Goal: Task Accomplishment & Management: Manage account settings

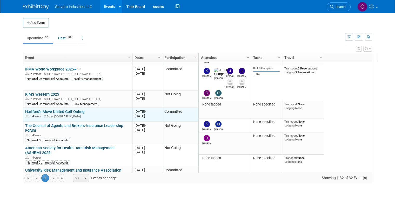
click at [59, 110] on link "Hartford's Move United Golf Outing" at bounding box center [54, 112] width 59 height 5
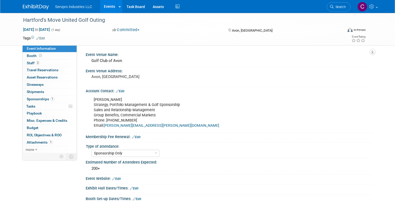
select select "Sponsorship Only"
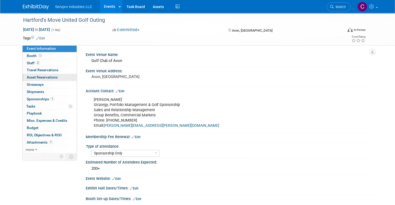
click at [27, 77] on span "Asset Reservations 0" at bounding box center [42, 77] width 31 height 4
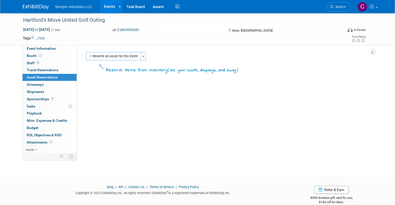
click at [107, 52] on div "Event Venue Name: Golf Club of Avon Event Venue Address: [GEOGRAPHIC_DATA], [GE…" at bounding box center [224, 99] width 295 height 108
click at [106, 54] on button "Reserve an Asset for this Event" at bounding box center [113, 56] width 55 height 8
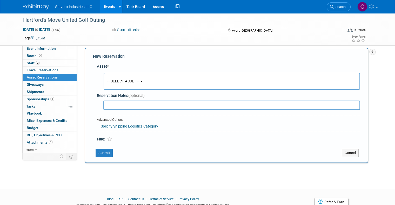
scroll to position [5, 0]
click at [110, 80] on span "-- SELECT ASSET --" at bounding box center [123, 81] width 32 height 4
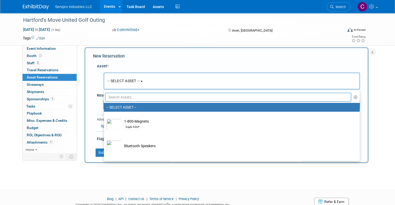
click at [110, 97] on input "text" at bounding box center [228, 97] width 246 height 9
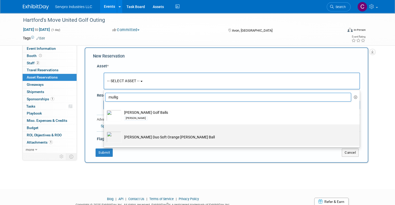
type input "mullig"
click at [108, 137] on img at bounding box center [113, 137] width 15 height 11
click at [105, 131] on input "[PERSON_NAME] Duo Soft Orange [PERSON_NAME] Ball" at bounding box center [102, 129] width 3 height 3
radio input "true"
select select "10726757"
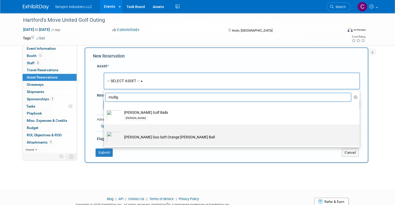
type input "mullig"
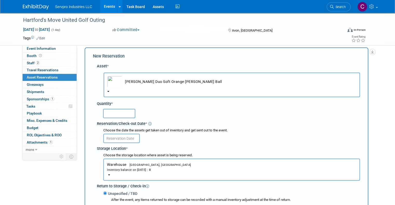
click at [107, 91] on b "button" at bounding box center [108, 91] width 2 height 1
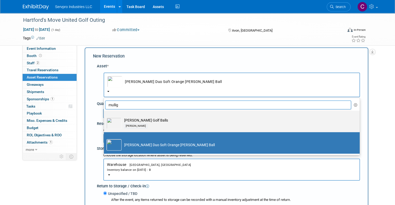
click at [124, 123] on div "[PERSON_NAME]" at bounding box center [236, 126] width 225 height 6
click at [105, 117] on input "[PERSON_NAME] Golf Balls [PERSON_NAME]" at bounding box center [102, 115] width 3 height 3
select select "10718194"
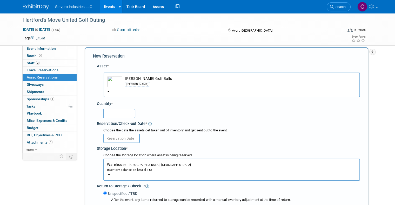
click at [106, 113] on input "text" at bounding box center [119, 113] width 32 height 9
type input "15"
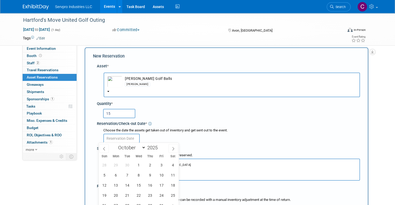
click at [109, 136] on input "text" at bounding box center [121, 138] width 36 height 9
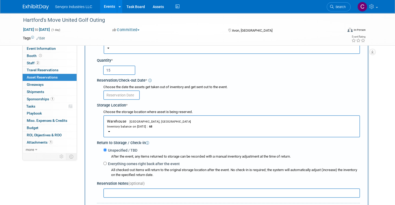
scroll to position [53, 0]
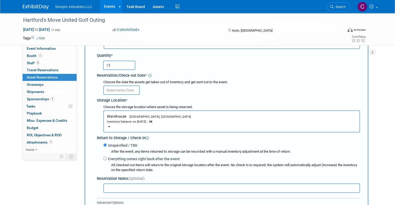
click at [110, 89] on input "text" at bounding box center [121, 90] width 36 height 9
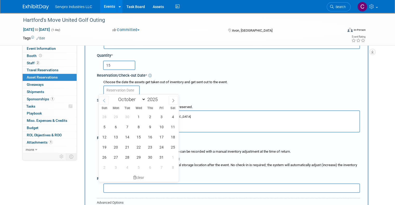
click at [101, 97] on span at bounding box center [103, 100] width 9 height 9
select select "8"
click at [137, 125] on span "10" at bounding box center [138, 127] width 10 height 10
type input "[DATE]"
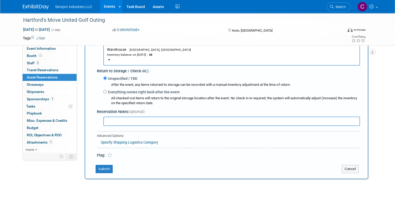
scroll to position [122, 0]
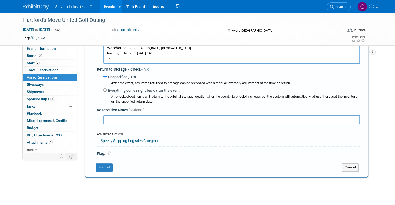
click at [119, 140] on link "Specify Shipping Logistics Category" at bounding box center [129, 141] width 57 height 4
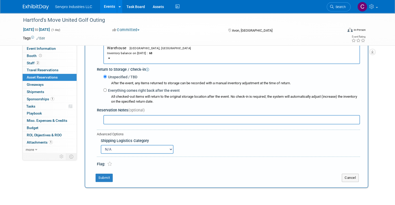
click at [114, 148] on select "N/A Advance Warehouse Direct Shipment Other" at bounding box center [137, 149] width 73 height 9
click at [131, 130] on div "Advanced Options Specify Shipping Logistics Category Shipping Logistics Categor…" at bounding box center [228, 143] width 263 height 27
click at [120, 118] on input "text" at bounding box center [231, 119] width 257 height 9
paste input "If so, I would like to send about 180 balls here and arrive by [DATE]. [PERSON_…"
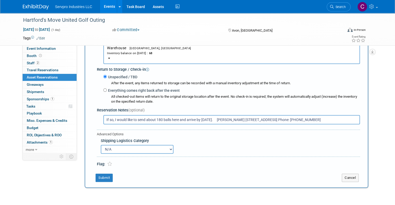
click at [239, 119] on input "If so, I would like to send about 180 balls here and arrive by [DATE]. [PERSON_…" at bounding box center [231, 119] width 257 height 9
type input "If so, I would like to send about 180 balls here and arrive by [DATE]. [PERSON_…"
click at [97, 174] on button "Submit" at bounding box center [104, 178] width 17 height 8
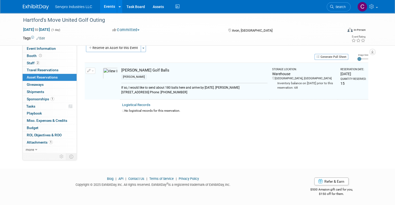
scroll to position [6, 0]
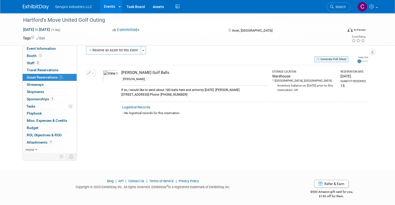
click at [332, 59] on button "Generate Pull Sheet" at bounding box center [331, 59] width 34 height 6
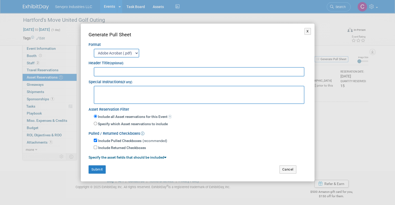
click at [109, 98] on textarea at bounding box center [199, 95] width 211 height 18
paste textarea "If so, I would like to send about 180 balls here and arrive by [DATE]. [PERSON_…"
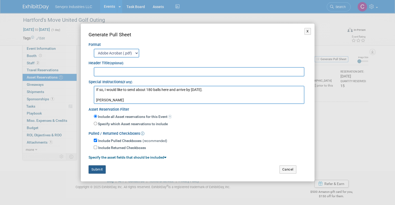
type textarea "If so, I would like to send about 180 balls here and arrive by [DATE]. [PERSON_…"
click at [93, 170] on button "Submit" at bounding box center [97, 170] width 17 height 8
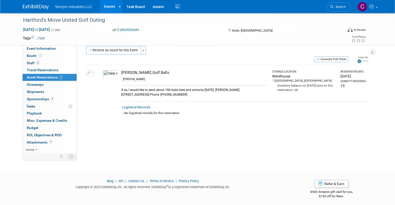
click at [143, 151] on div "Hartford's Move United Golf Outing [DATE] to [DATE] (1 day) [DATE] to [DATE] Co…" at bounding box center [197, 84] width 395 height 155
click at [104, 77] on img at bounding box center [110, 75] width 15 height 11
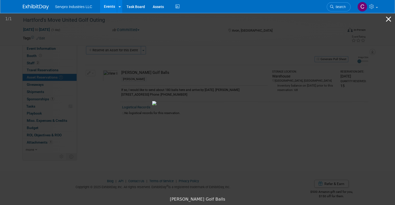
click at [390, 19] on button "Close gallery" at bounding box center [388, 19] width 13 height 12
